Goal: Check status: Check status

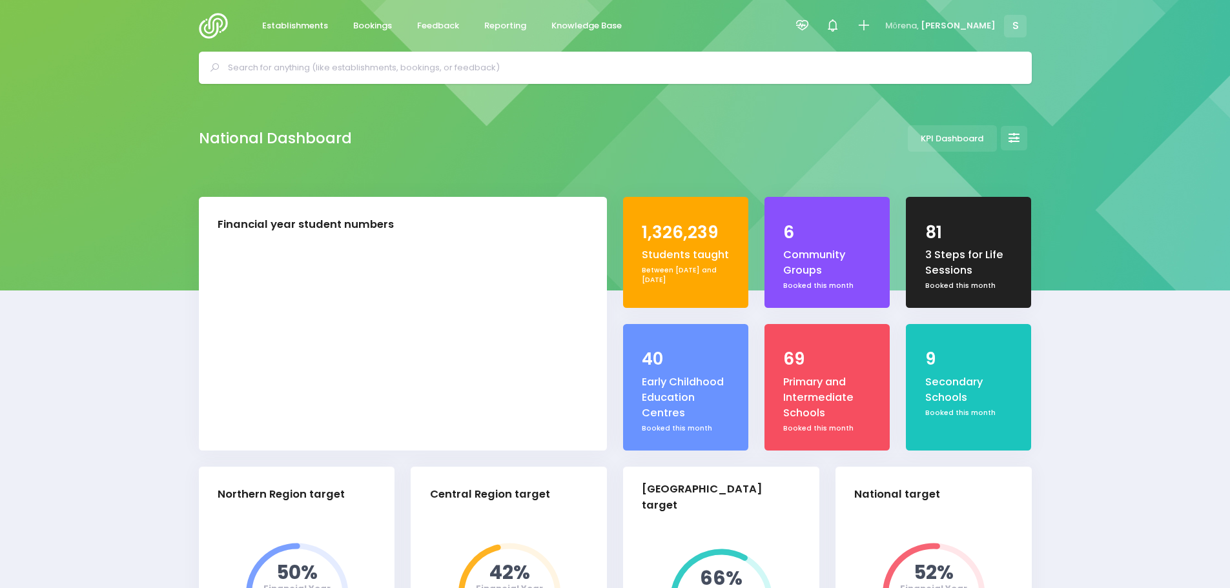
select select "5"
click at [363, 28] on span "Bookings" at bounding box center [372, 25] width 39 height 13
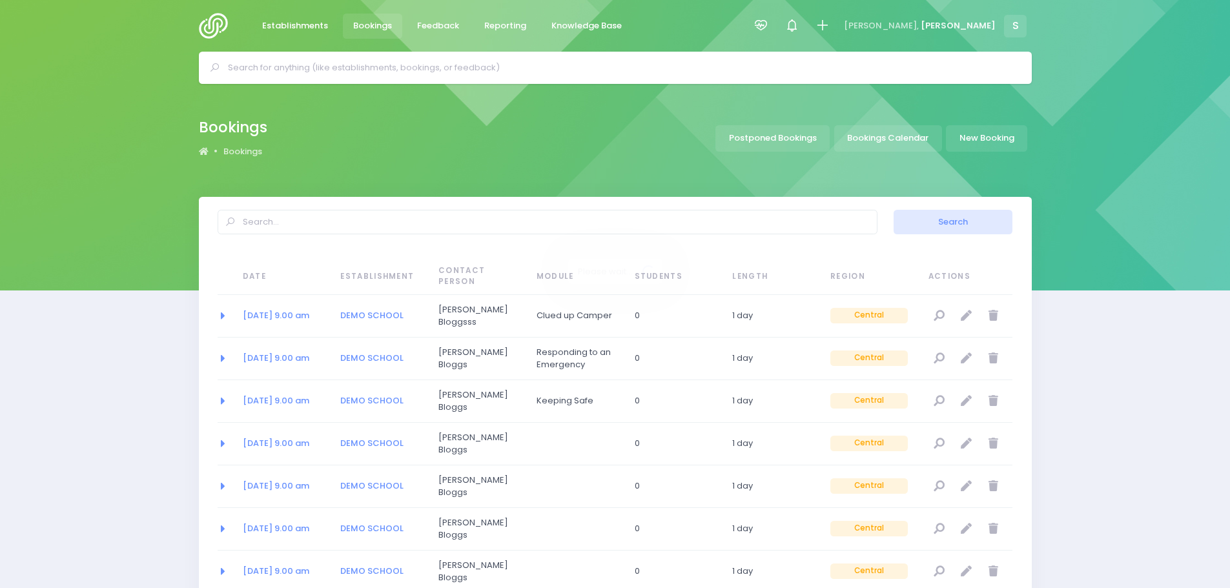
select select "20"
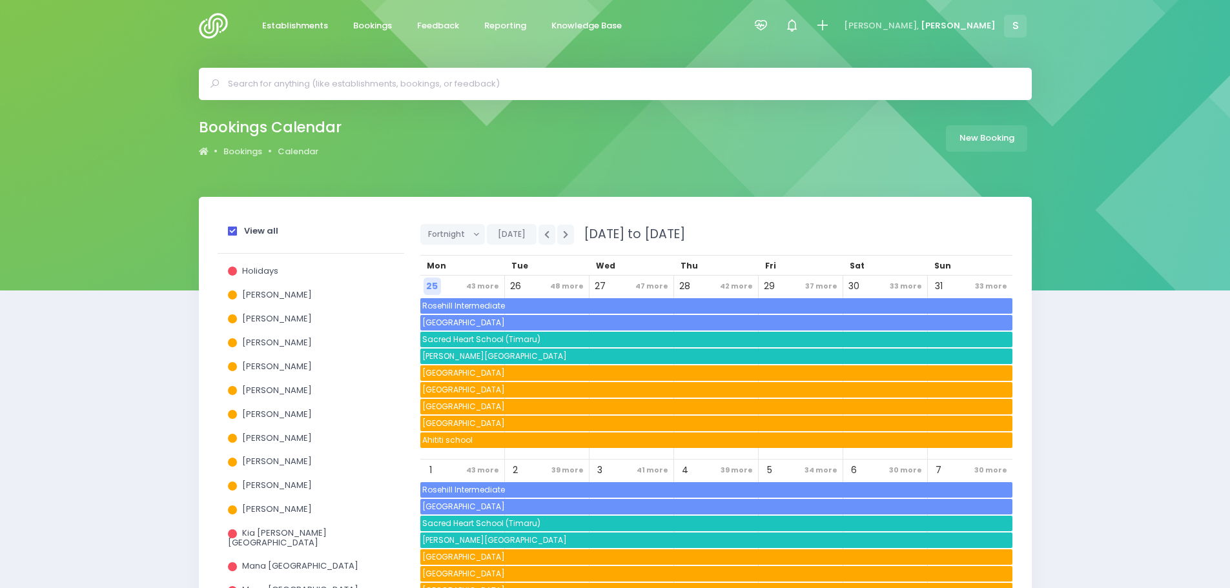
click at [234, 229] on span at bounding box center [232, 231] width 9 height 9
click at [0, 0] on input "View all" at bounding box center [0, 0] width 0 height 0
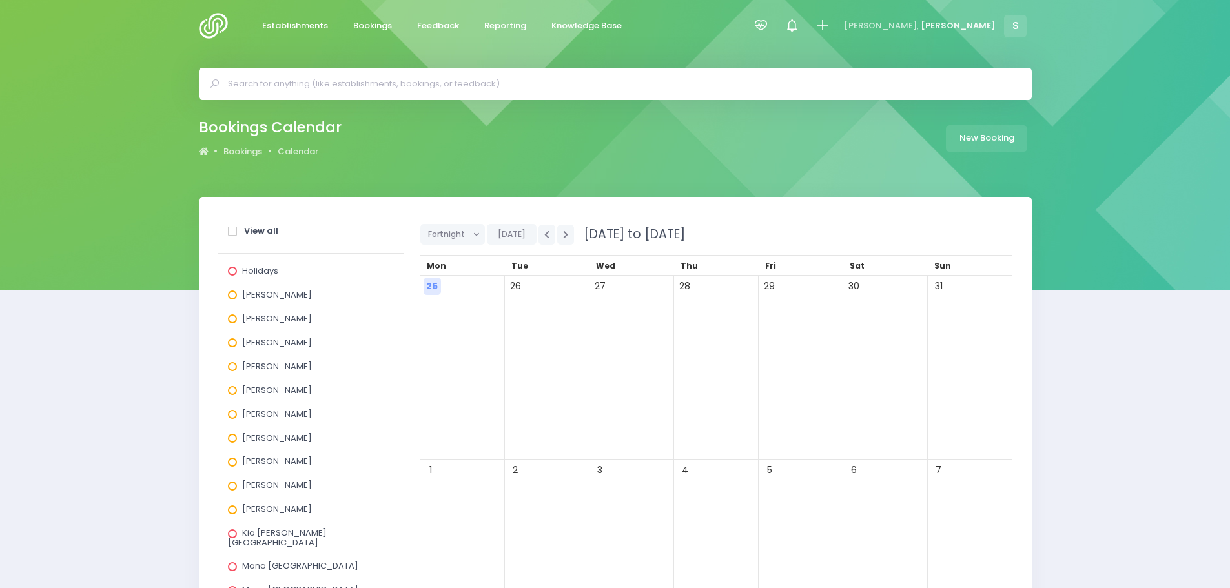
click at [233, 395] on label "[PERSON_NAME]" at bounding box center [270, 390] width 84 height 9
click at [0, 0] on input "[PERSON_NAME]" at bounding box center [0, 0] width 0 height 0
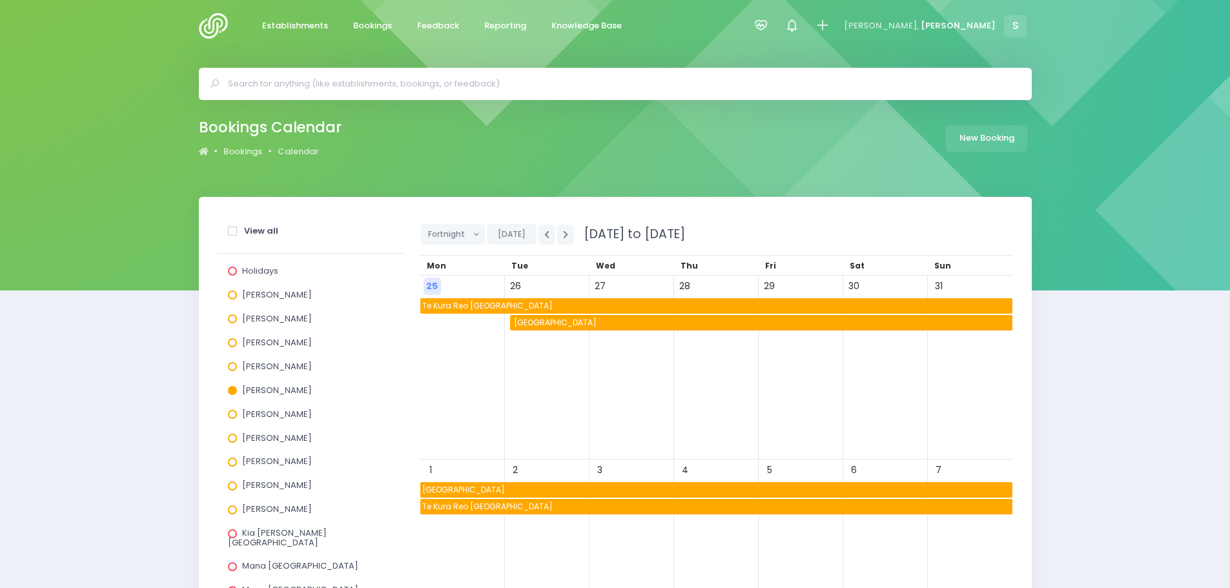
click at [474, 308] on span "Te Kura Reo [GEOGRAPHIC_DATA]" at bounding box center [716, 306] width 592 height 16
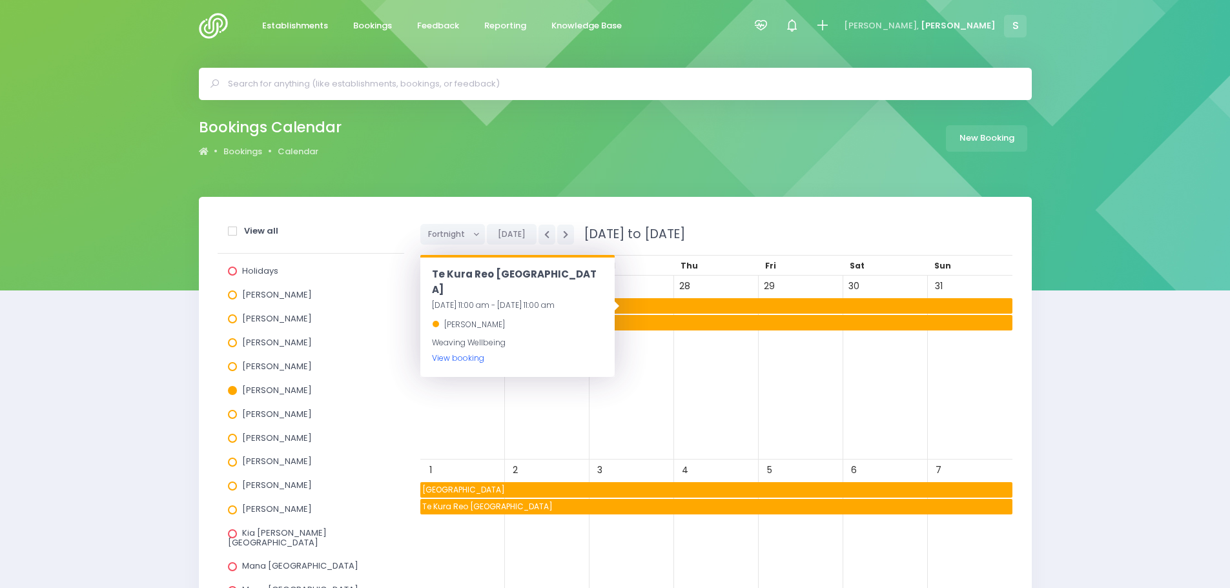
click at [468, 353] on link "View booking" at bounding box center [458, 358] width 52 height 11
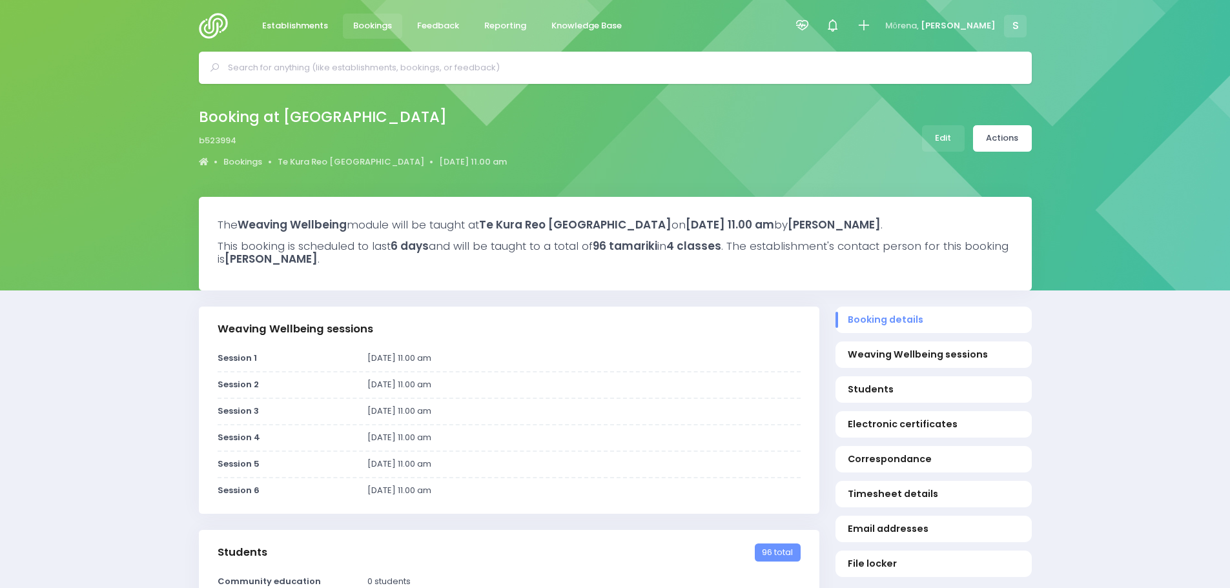
select select "5"
